Goal: Transaction & Acquisition: Purchase product/service

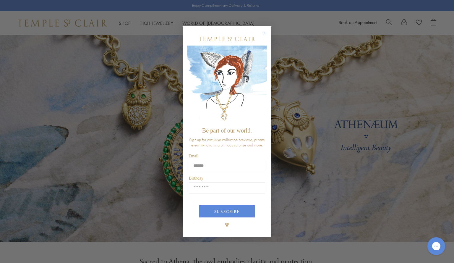
type input "**********"
click at [210, 186] on input "Birthday" at bounding box center [227, 187] width 76 height 11
type input "*****"
click at [218, 209] on button "SUBSCRIBE" at bounding box center [227, 211] width 56 height 12
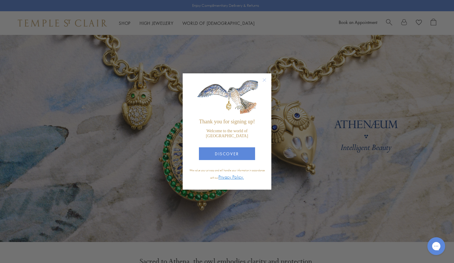
click at [264, 84] on circle "Close dialog" at bounding box center [264, 80] width 7 height 7
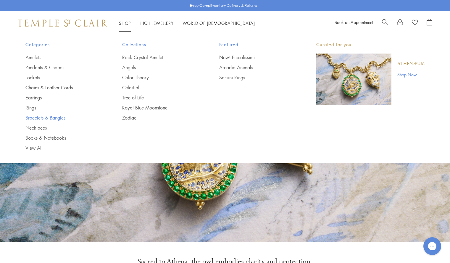
click at [46, 118] on link "Bracelets & Bangles" at bounding box center [61, 117] width 73 height 7
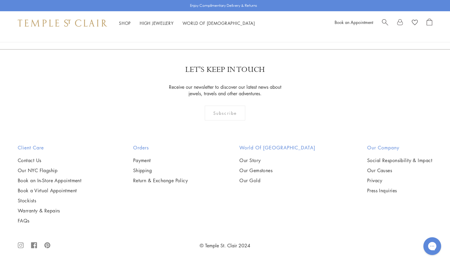
scroll to position [1927, 0]
click at [0, 0] on img at bounding box center [0, 0] width 0 height 0
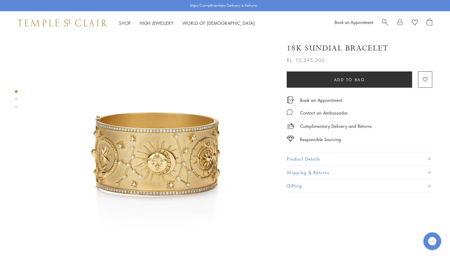
click at [16, 98] on div "Product gallery navigation" at bounding box center [16, 99] width 3 height 3
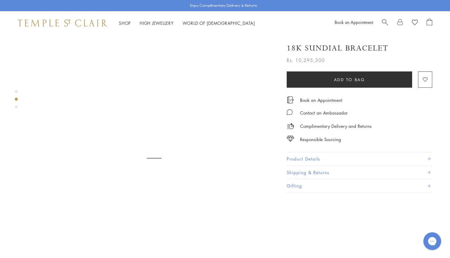
scroll to position [260, 0]
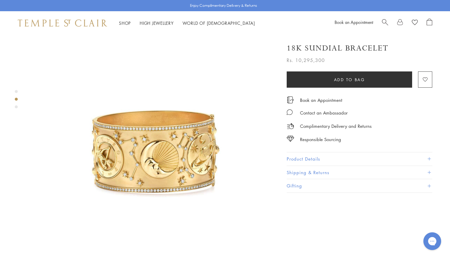
click at [15, 108] on div "Product gallery navigation" at bounding box center [16, 101] width 3 height 25
click at [15, 107] on div "Product gallery navigation" at bounding box center [16, 107] width 3 height 3
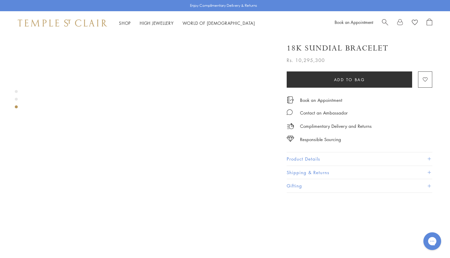
scroll to position [504, 0]
